Goal: Transaction & Acquisition: Obtain resource

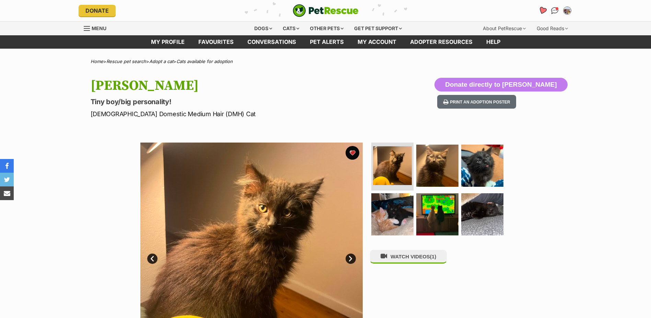
click at [541, 11] on icon "Favourites" at bounding box center [542, 11] width 8 height 8
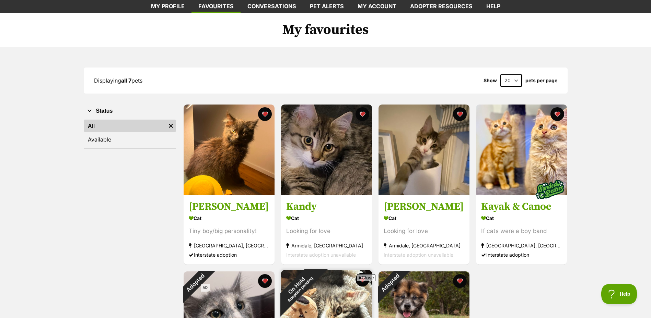
scroll to position [34, 0]
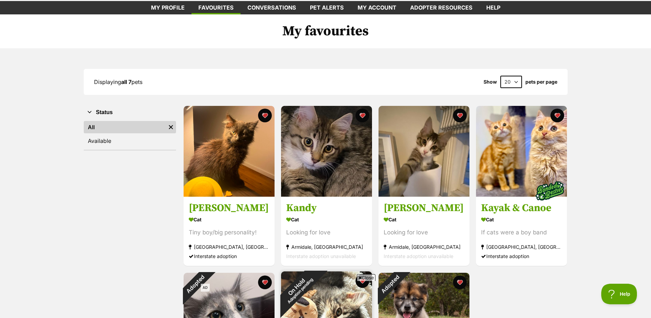
click at [344, 202] on h3 "Kandy" at bounding box center [326, 208] width 81 height 13
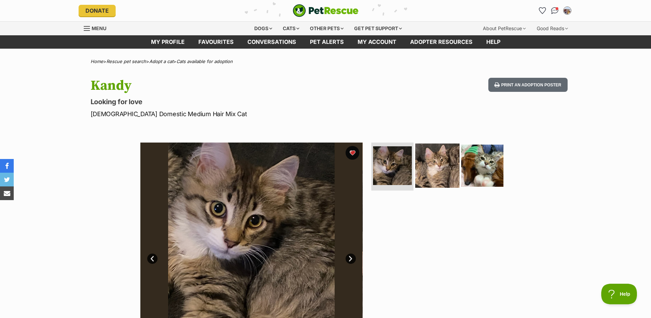
click at [429, 185] on img at bounding box center [437, 166] width 44 height 44
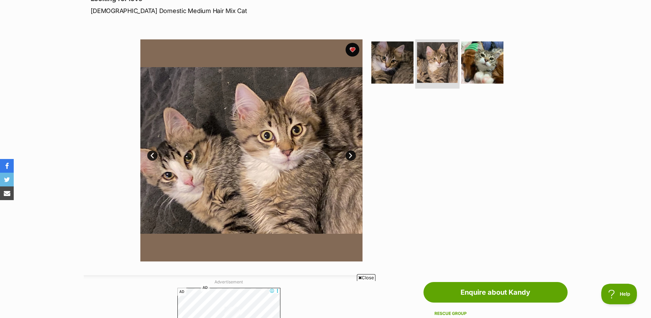
scroll to position [103, 0]
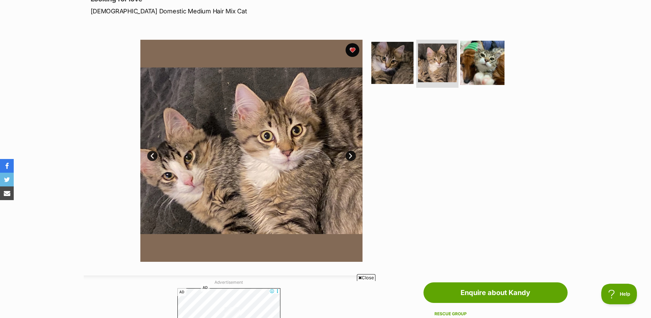
click at [487, 65] on img at bounding box center [482, 63] width 44 height 44
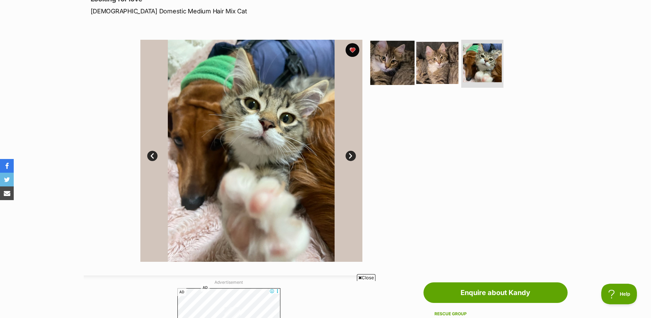
click at [403, 70] on img at bounding box center [392, 63] width 44 height 44
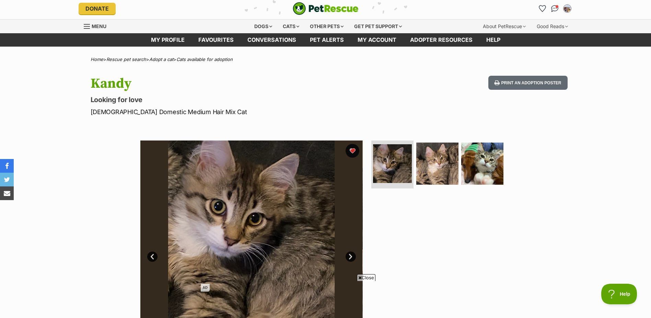
scroll to position [0, 0]
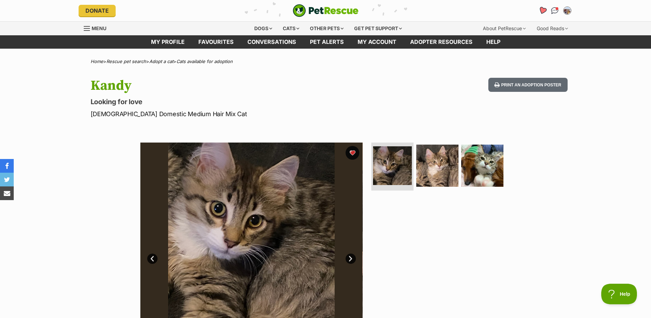
click at [545, 10] on icon "Favourites" at bounding box center [542, 11] width 8 height 8
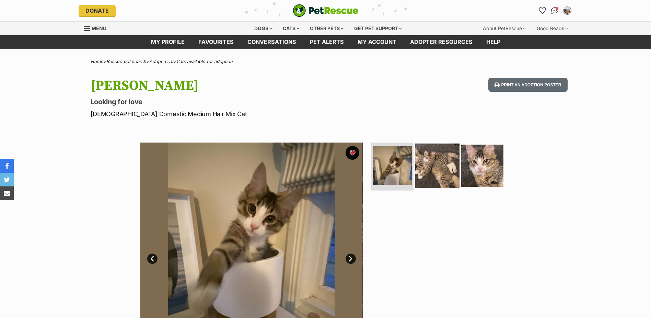
click at [432, 173] on img at bounding box center [437, 166] width 44 height 44
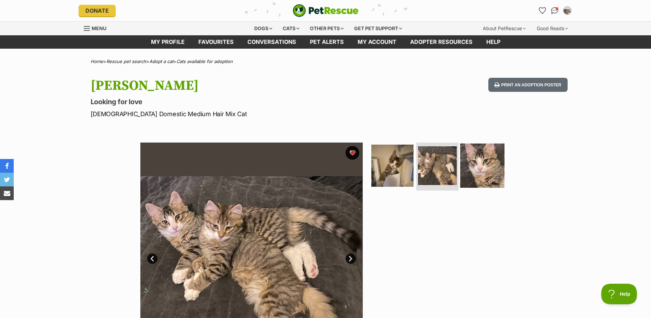
click at [471, 169] on img at bounding box center [482, 166] width 44 height 44
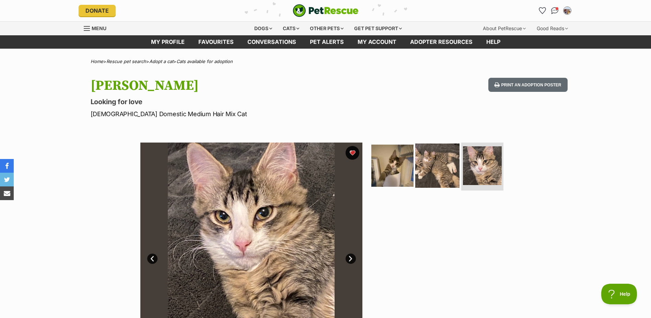
click at [450, 169] on img at bounding box center [437, 166] width 44 height 44
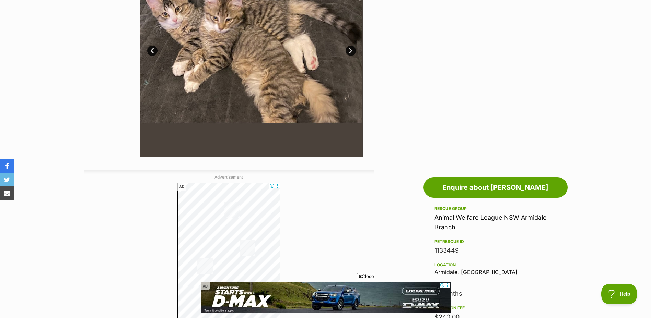
scroll to position [171, 0]
